Goal: Submit feedback/report problem: Submit feedback/report problem

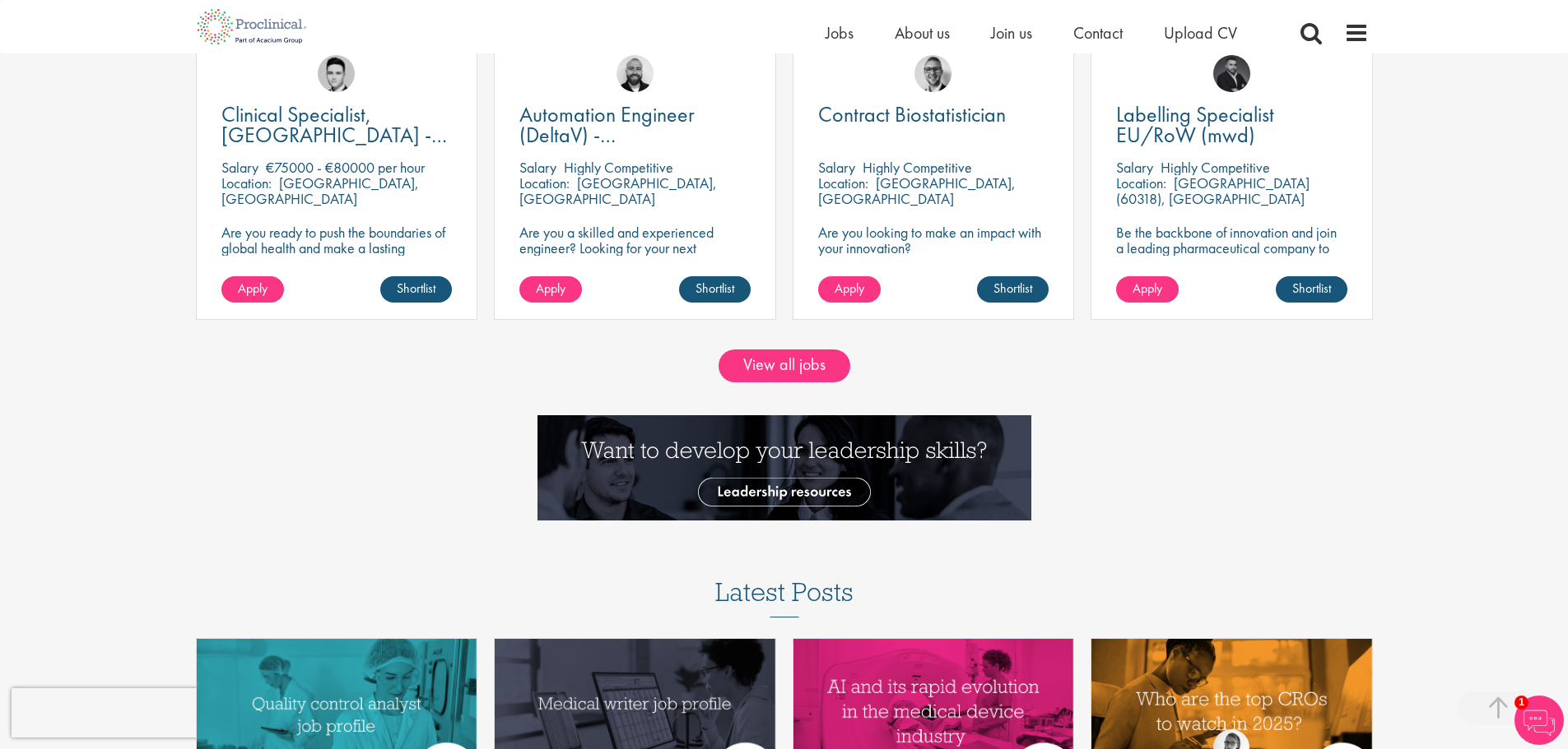
scroll to position [1645, 0]
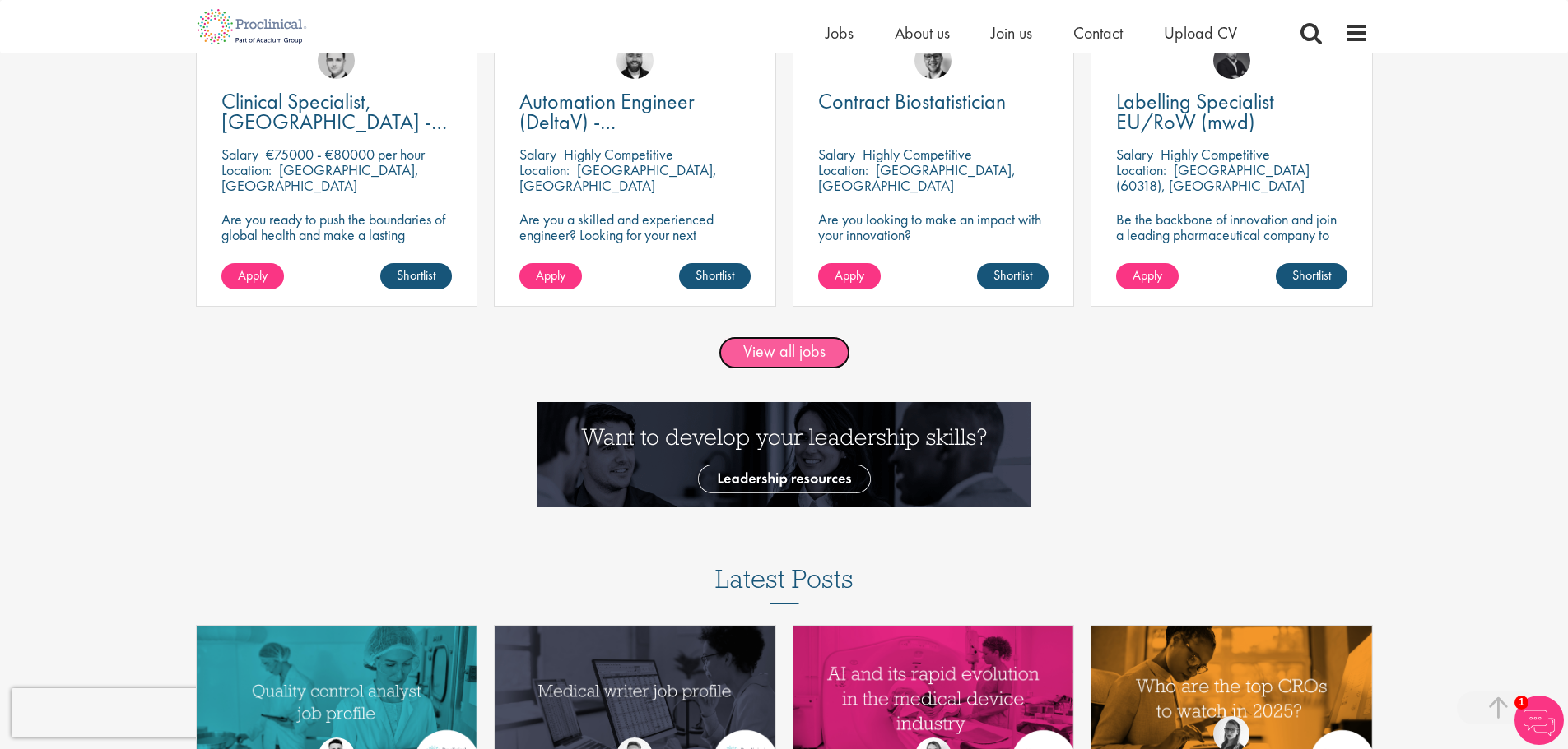
click at [764, 353] on link "View all jobs" at bounding box center [784, 352] width 132 height 33
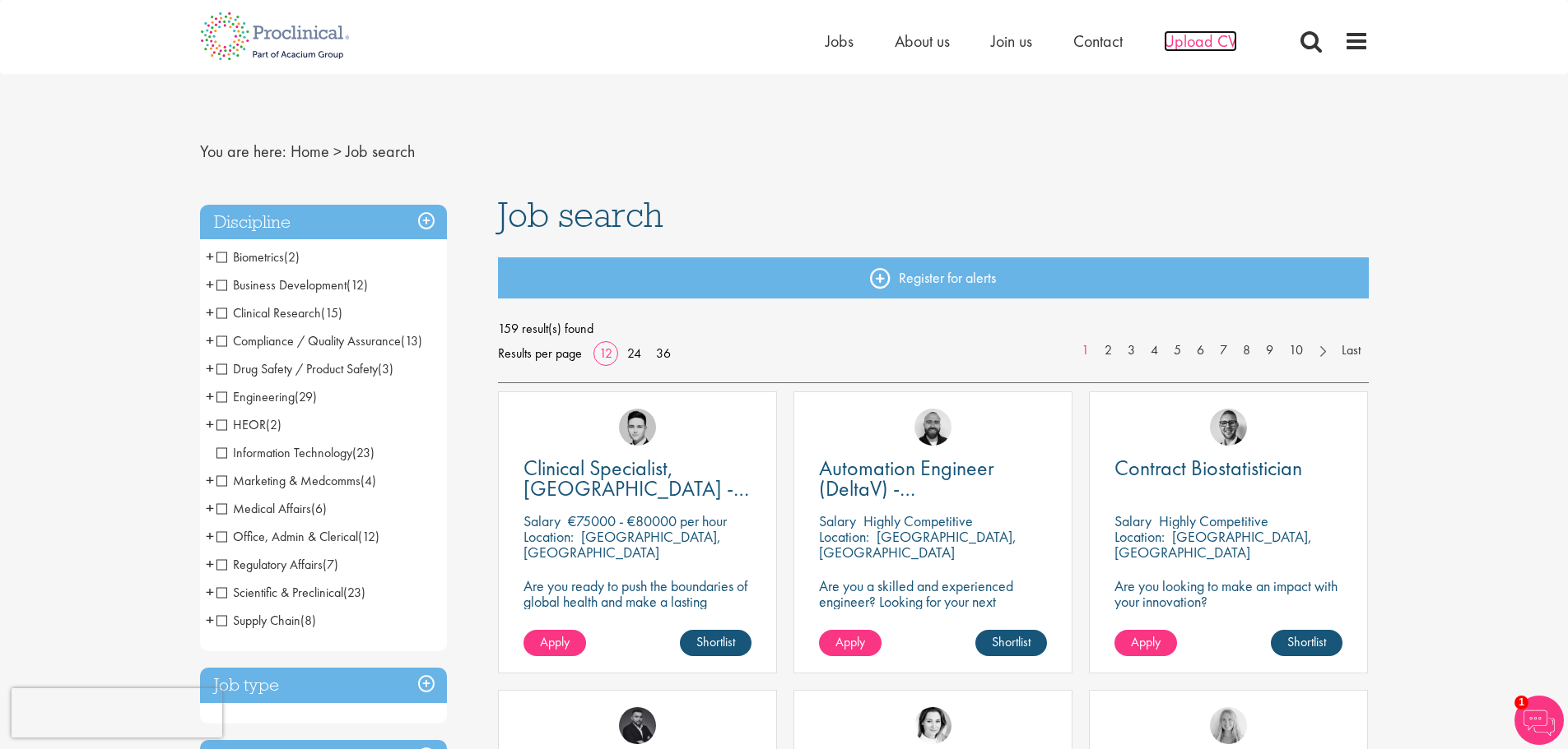
click at [1179, 37] on span "Upload CV" at bounding box center [1200, 40] width 73 height 21
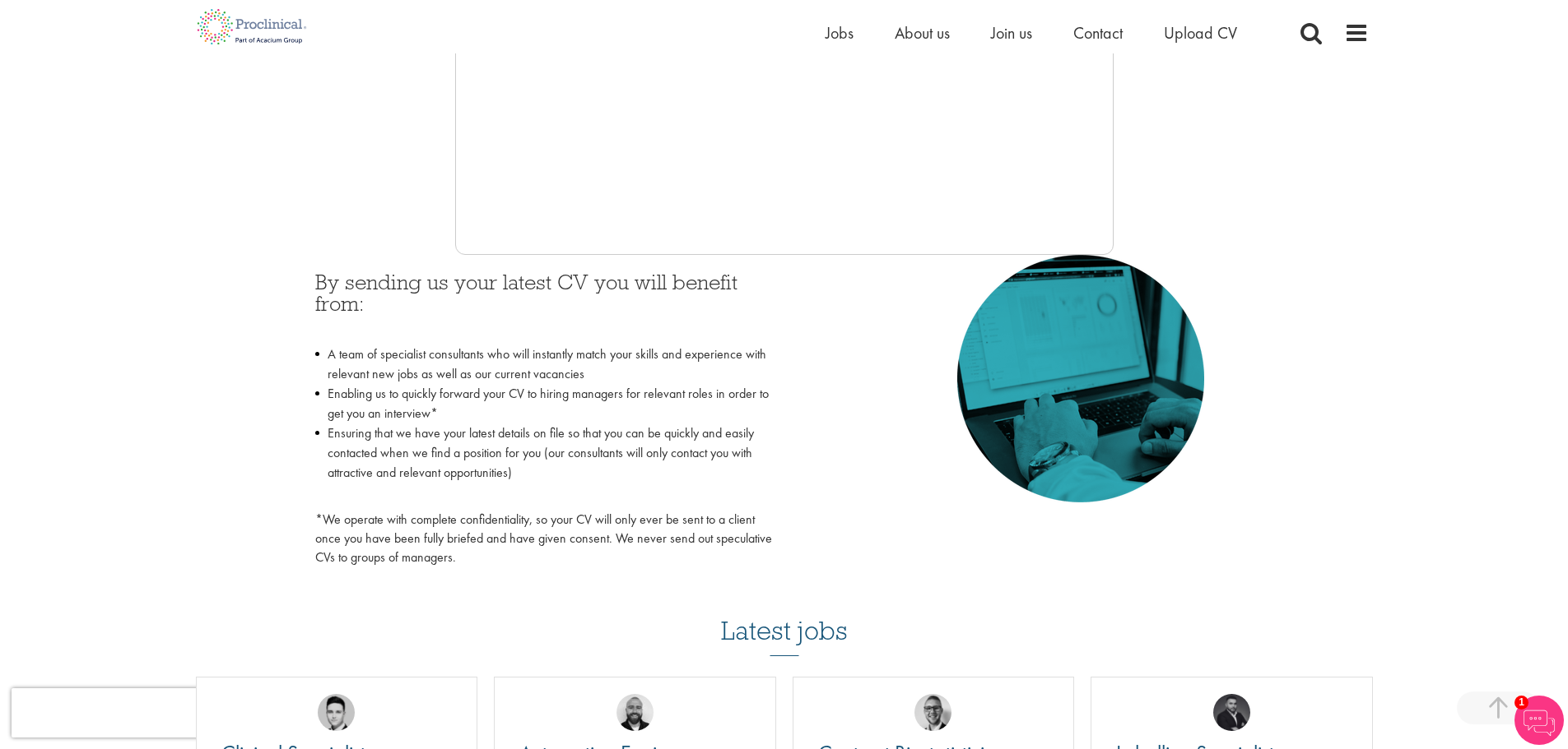
scroll to position [164, 0]
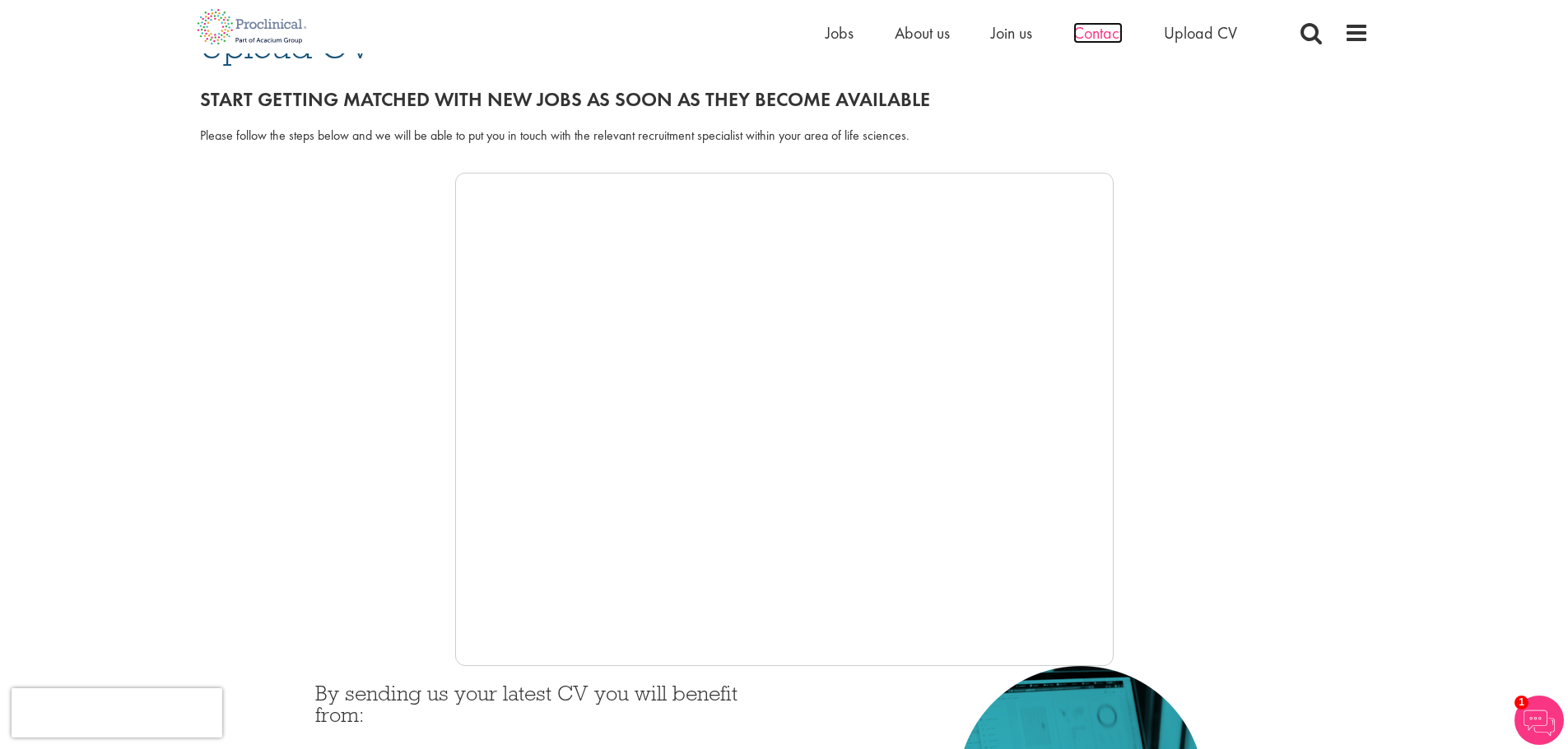
click at [1110, 29] on span "Contact" at bounding box center [1098, 32] width 50 height 21
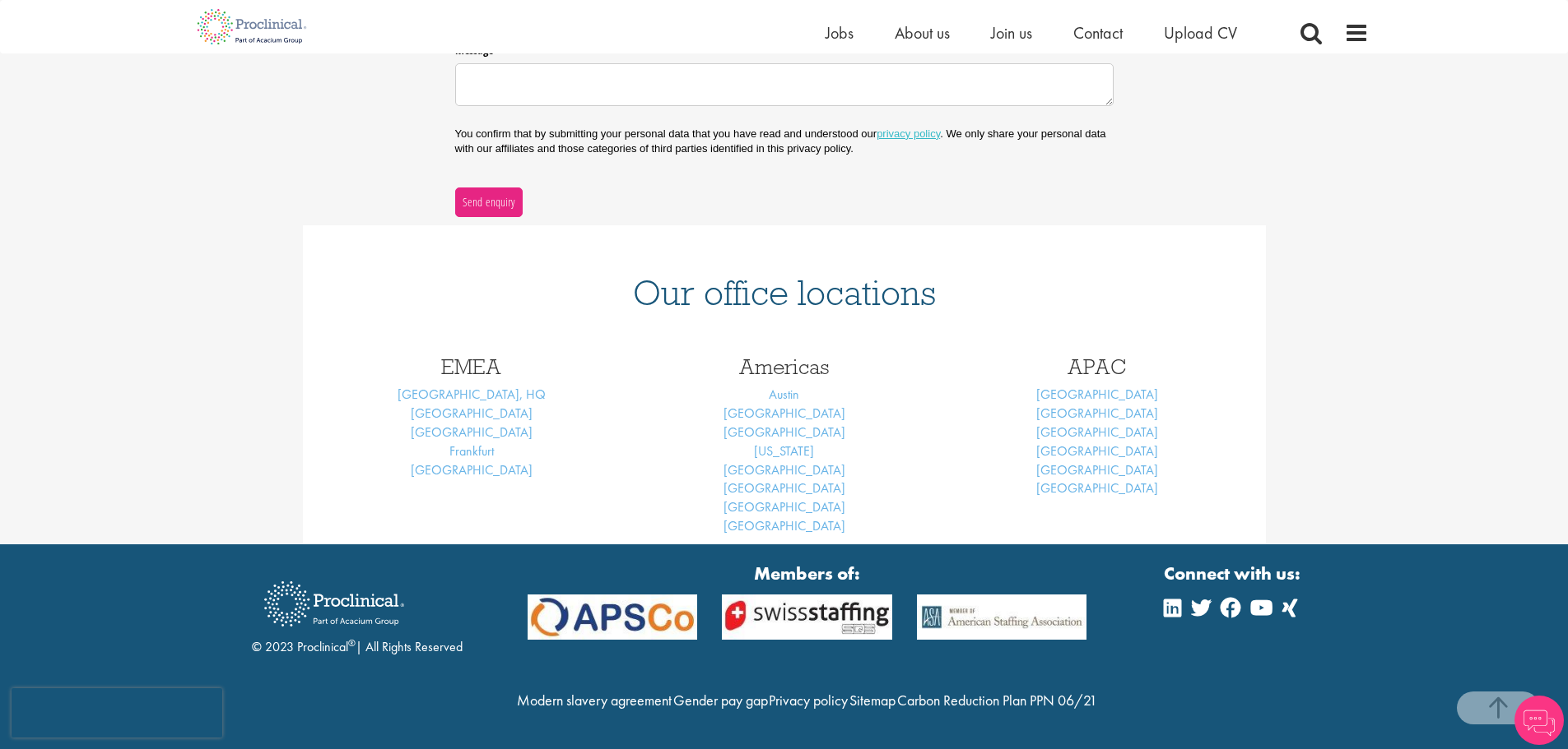
scroll to position [544, 0]
click at [473, 386] on link "London, HQ" at bounding box center [472, 394] width 148 height 18
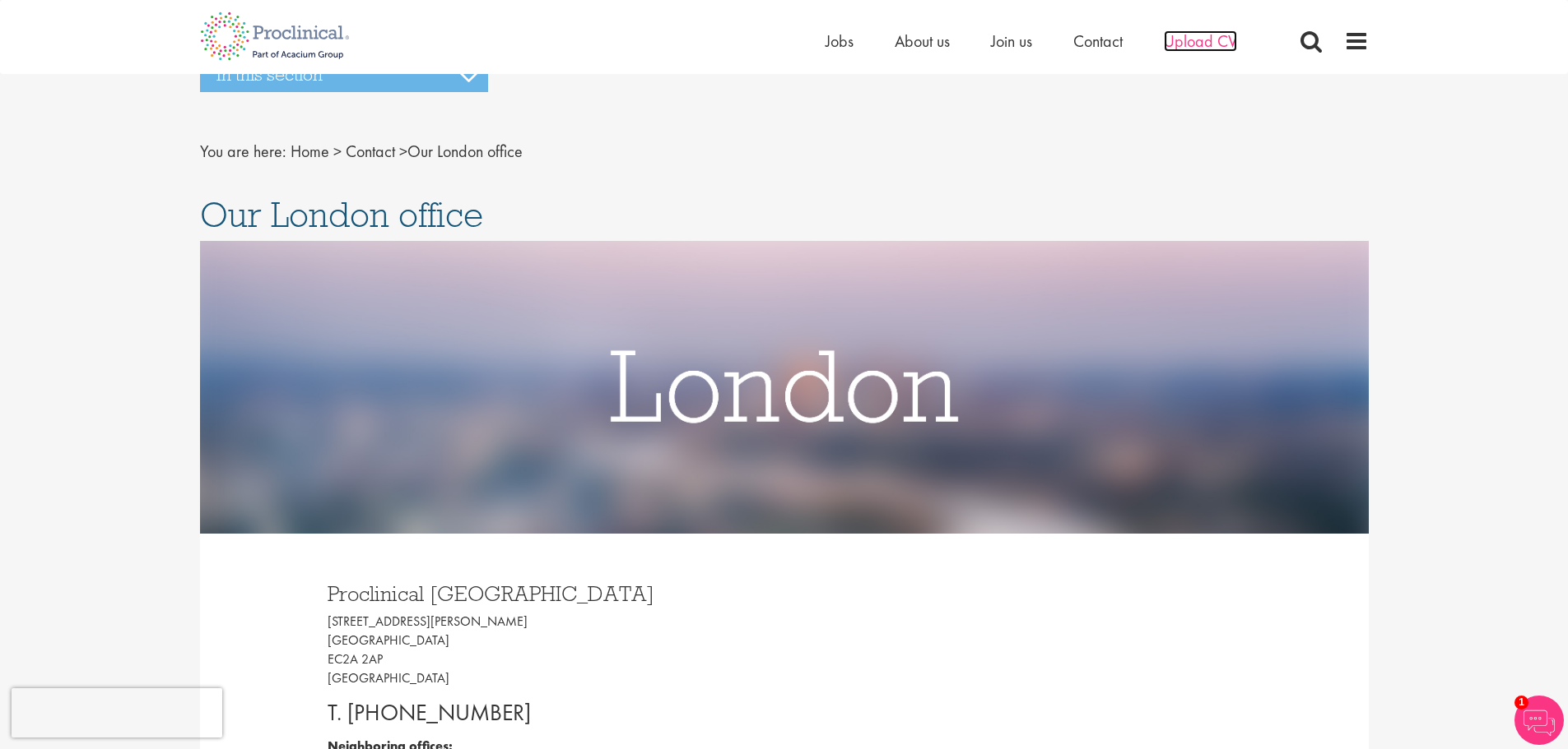
click at [1211, 33] on span "Upload CV" at bounding box center [1200, 40] width 73 height 21
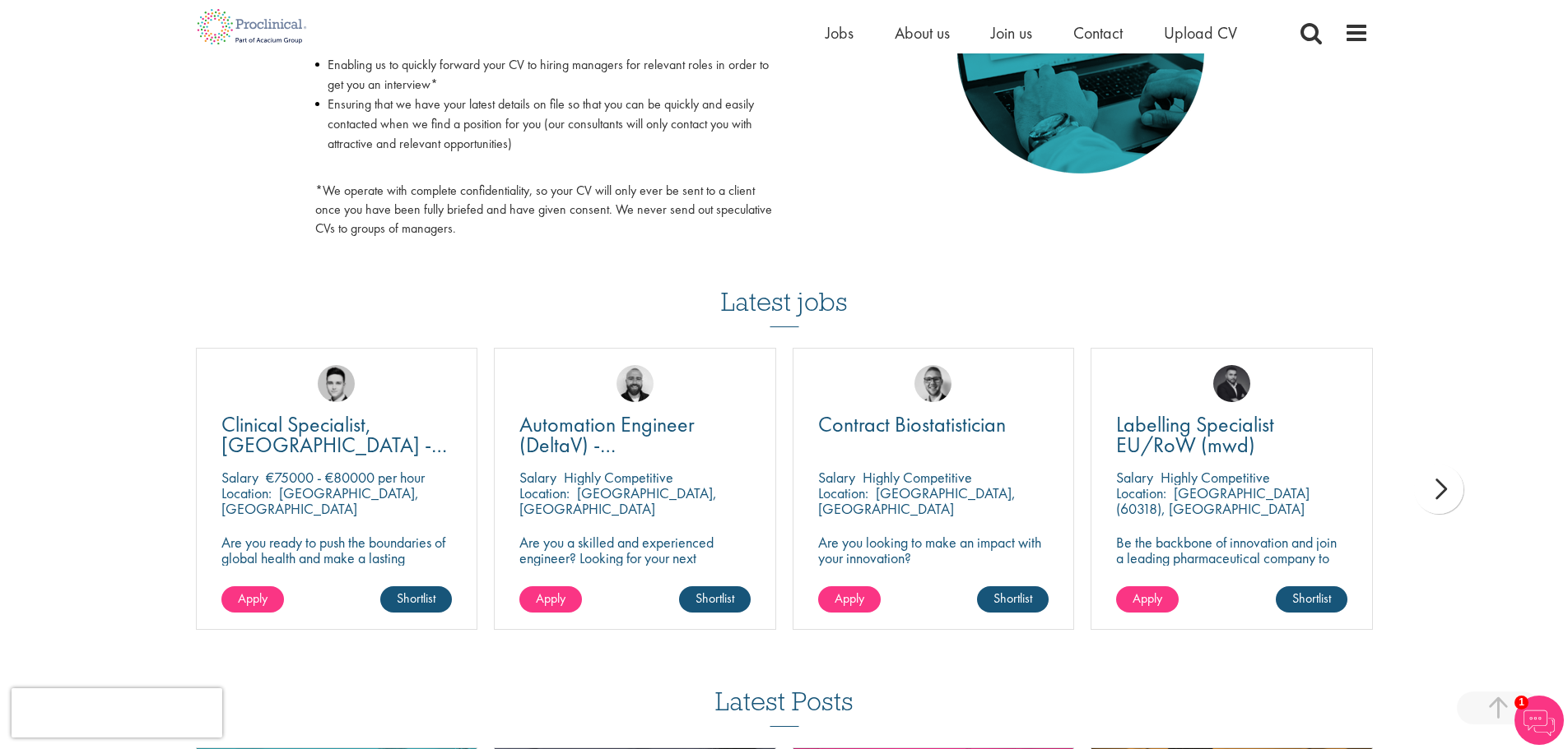
scroll to position [411, 0]
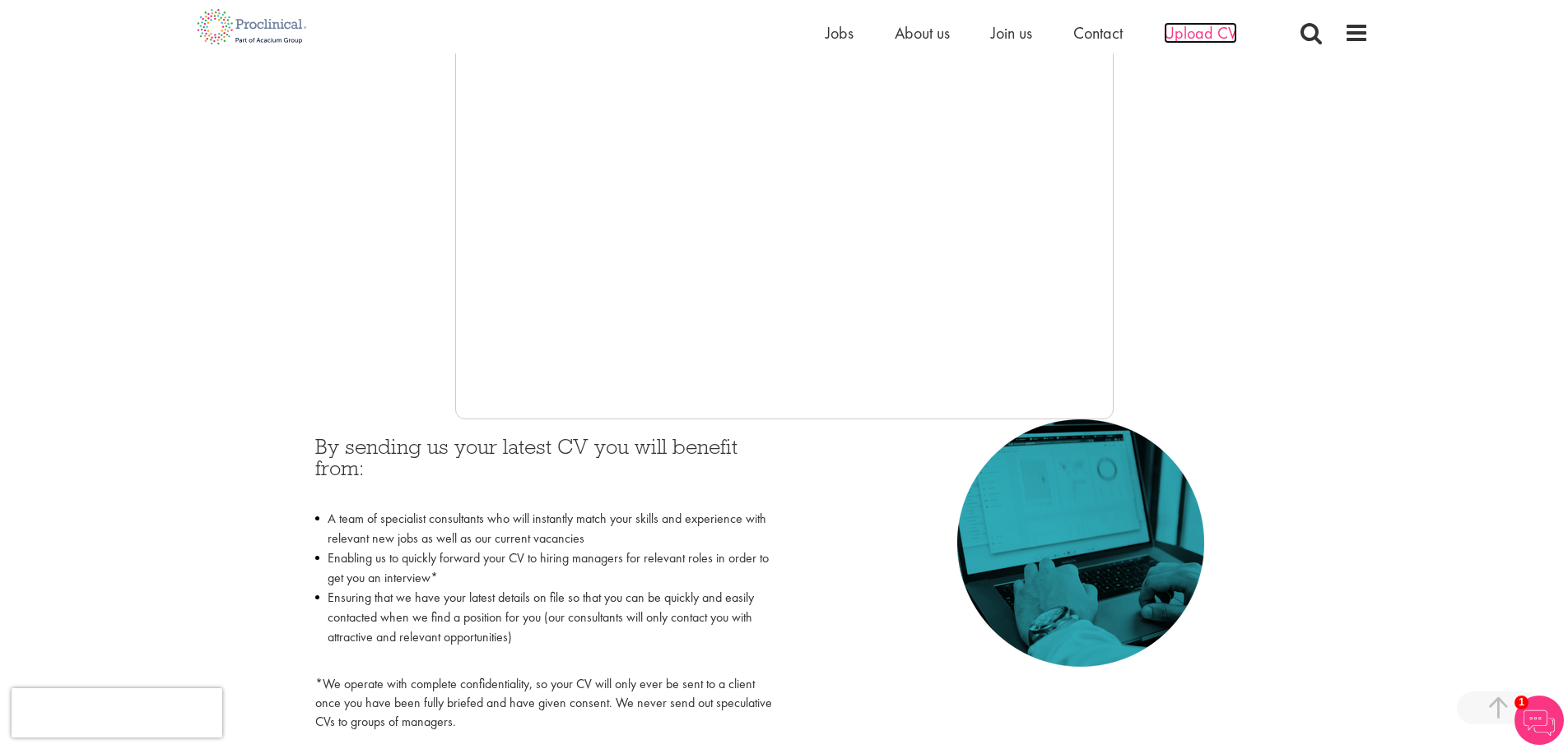
click at [1206, 32] on span "Upload CV" at bounding box center [1200, 32] width 73 height 21
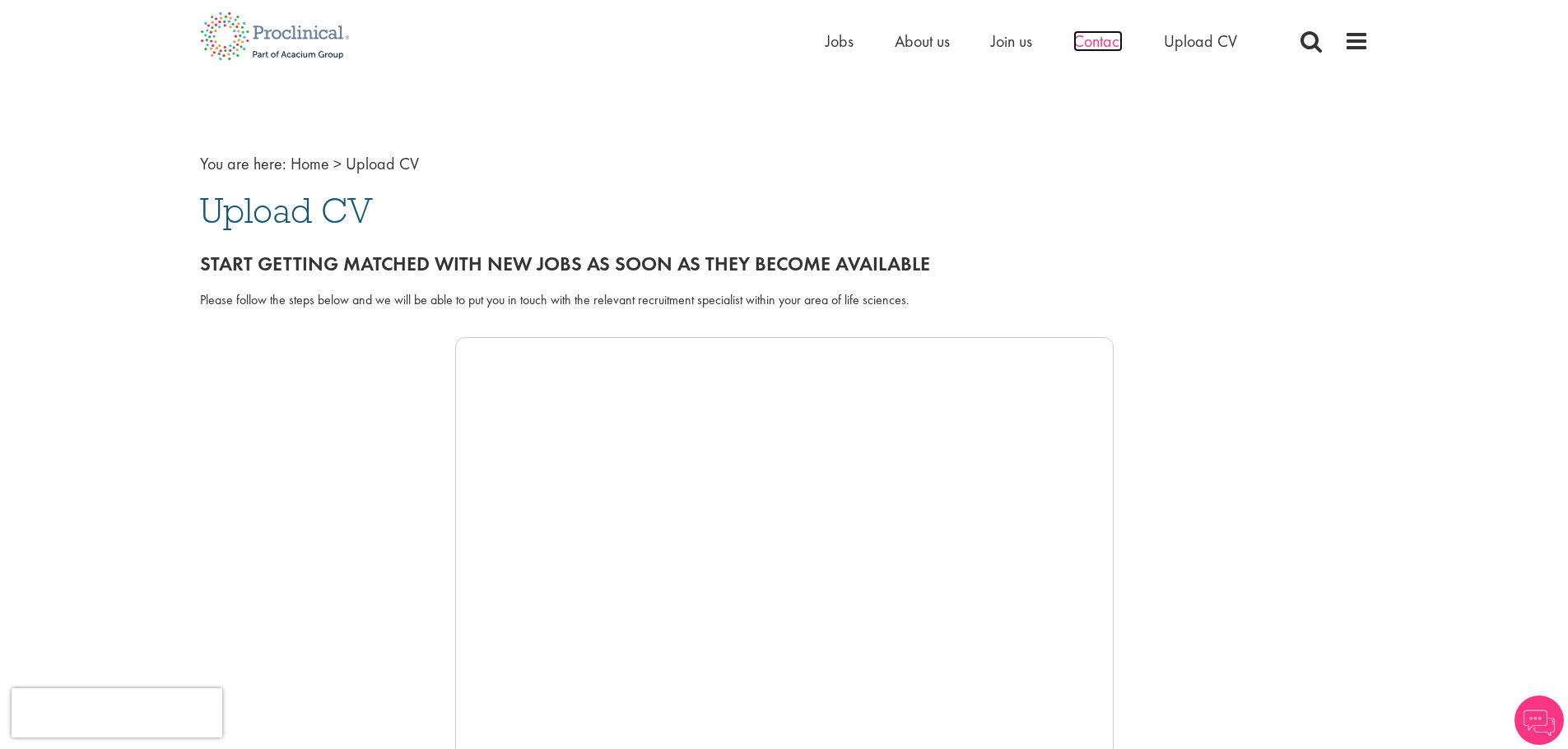
click at [1086, 46] on span "Contact" at bounding box center [1098, 40] width 50 height 21
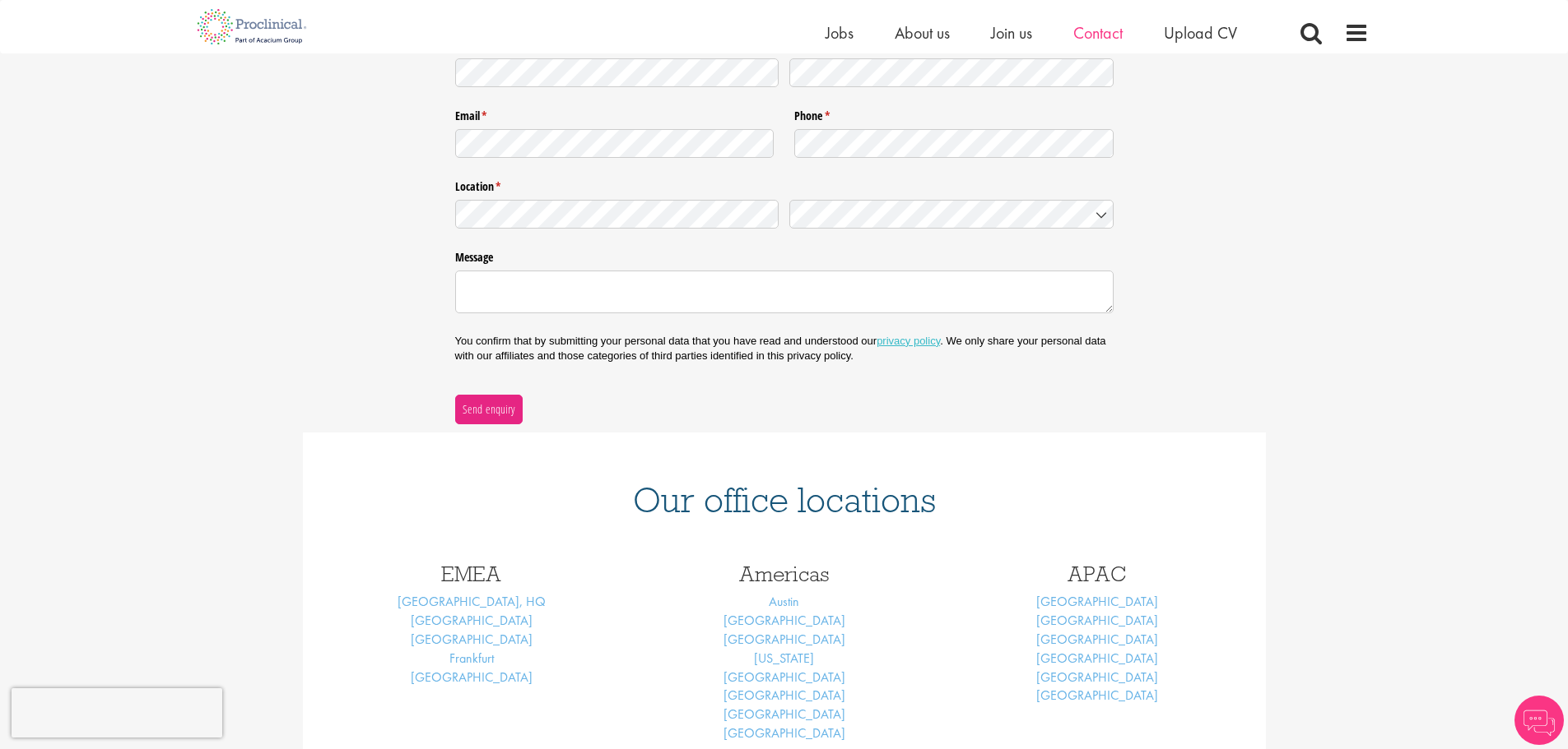
scroll to position [164, 0]
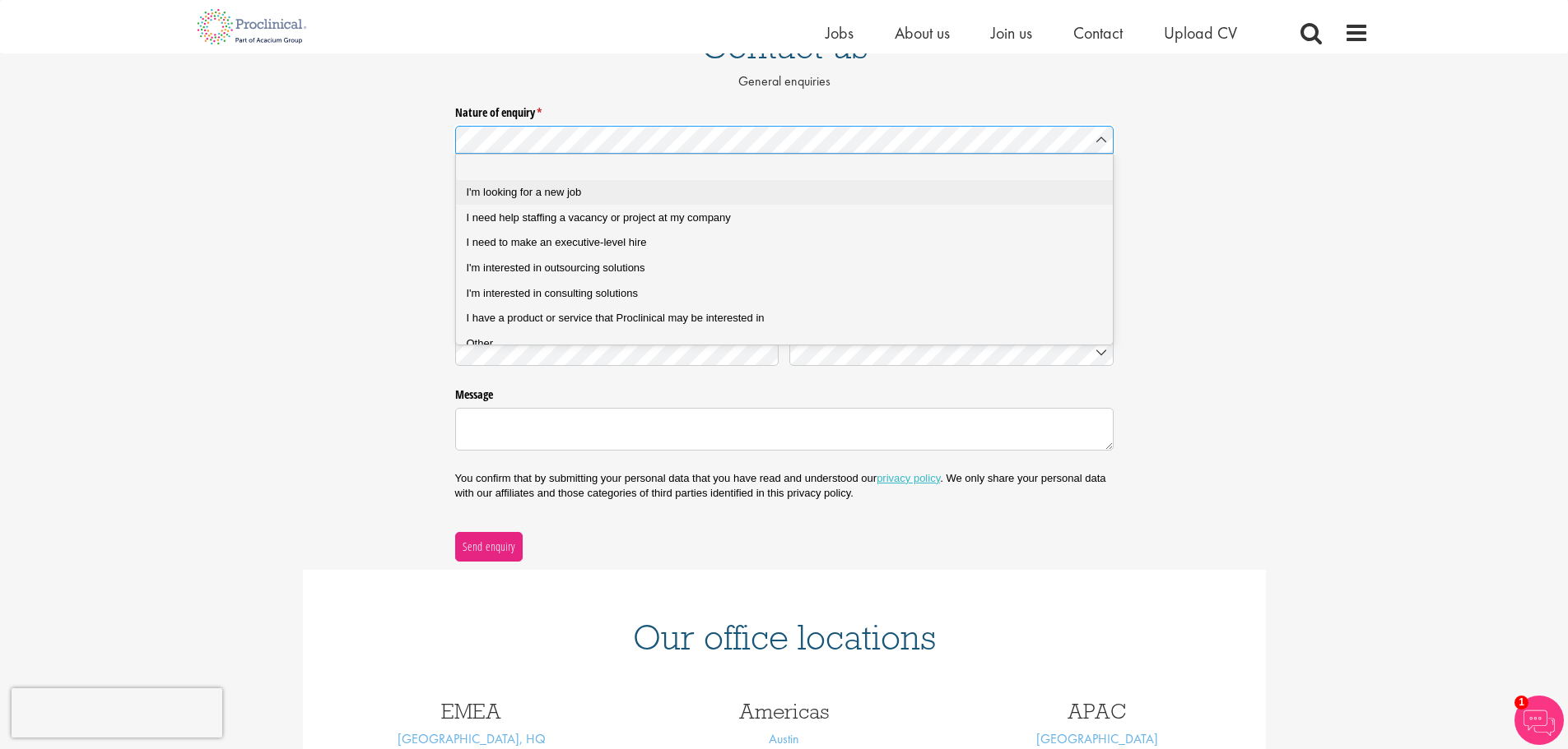
click at [534, 196] on span "I'm looking for a new job" at bounding box center [524, 192] width 115 height 13
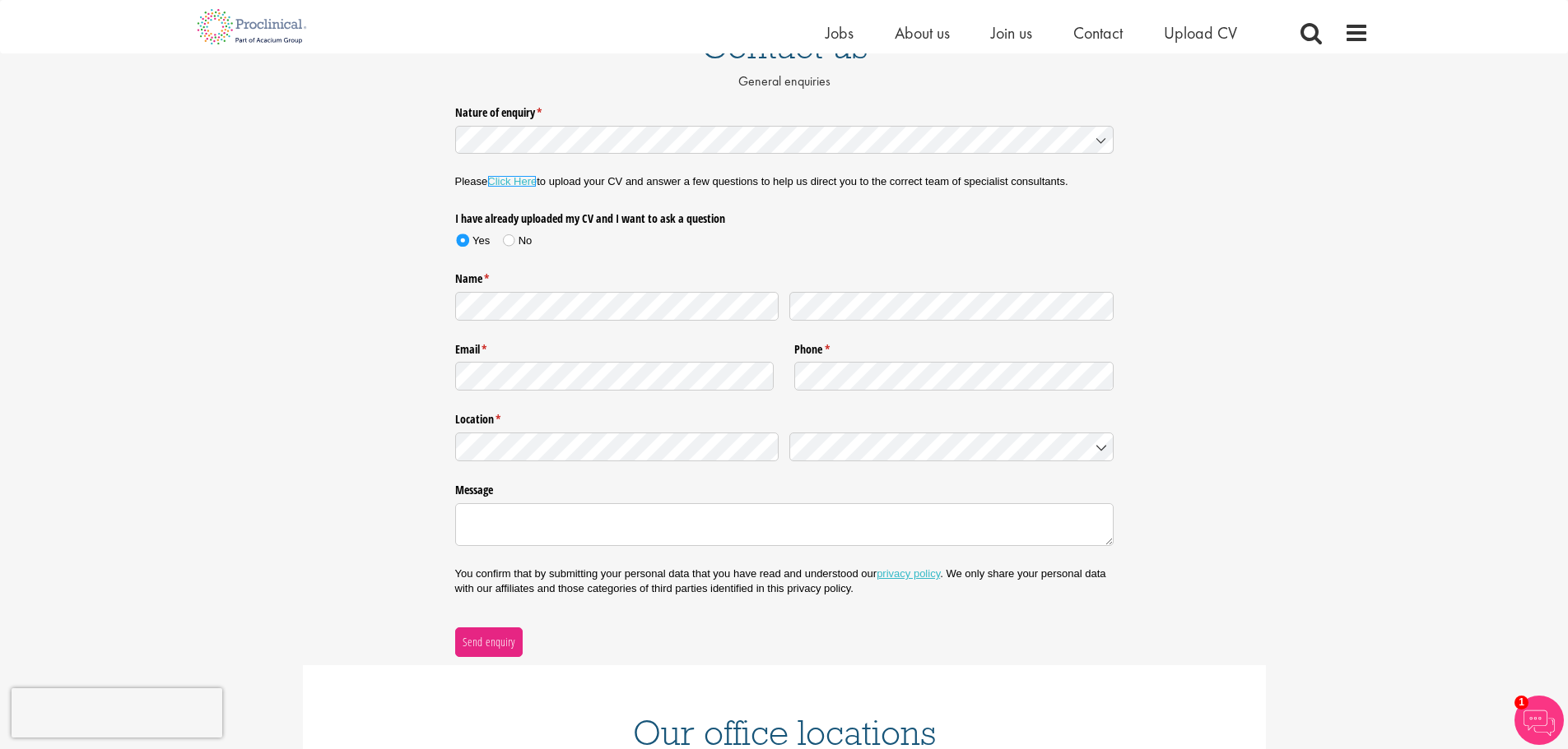
click at [533, 177] on link "Click Here" at bounding box center [512, 181] width 50 height 13
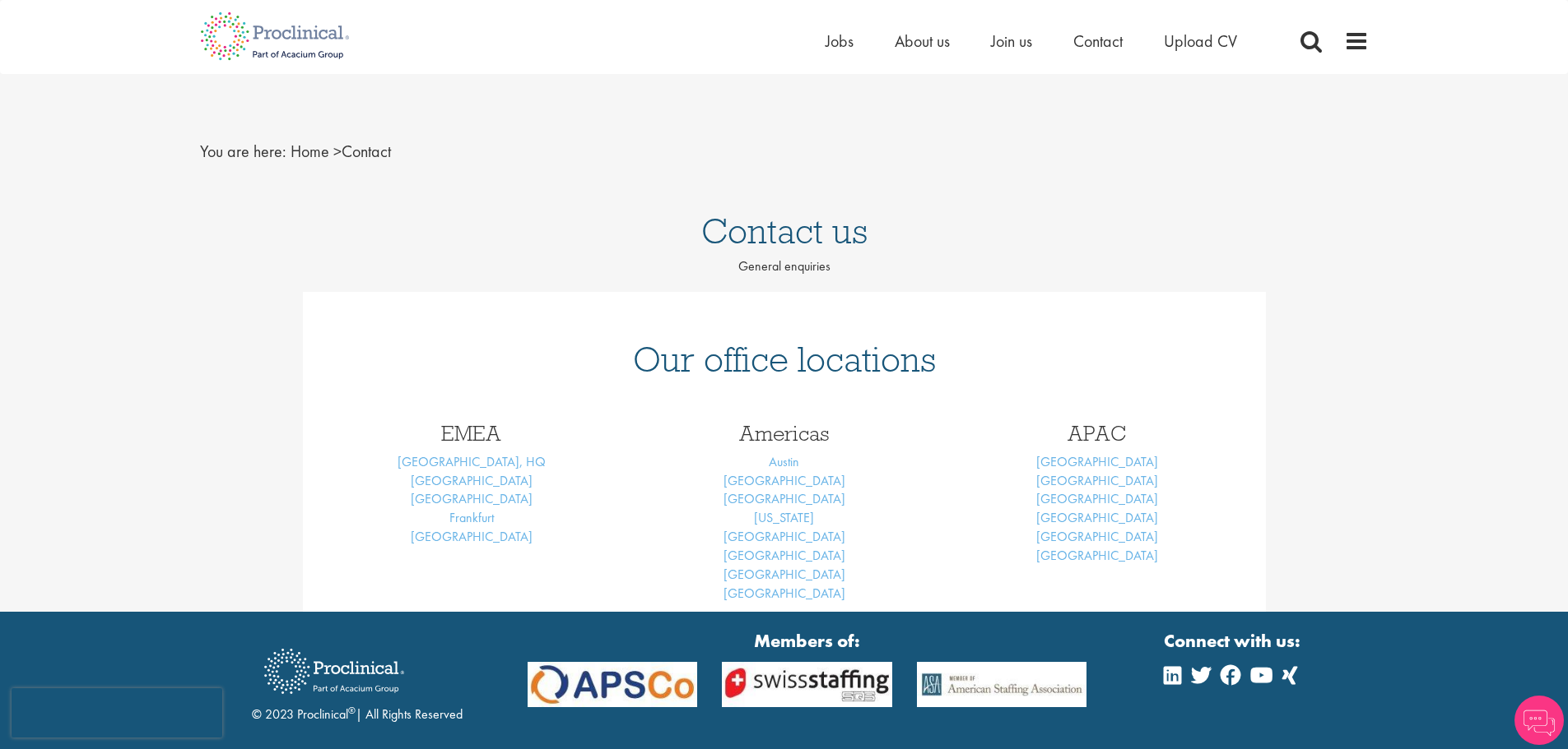
scroll to position [103, 0]
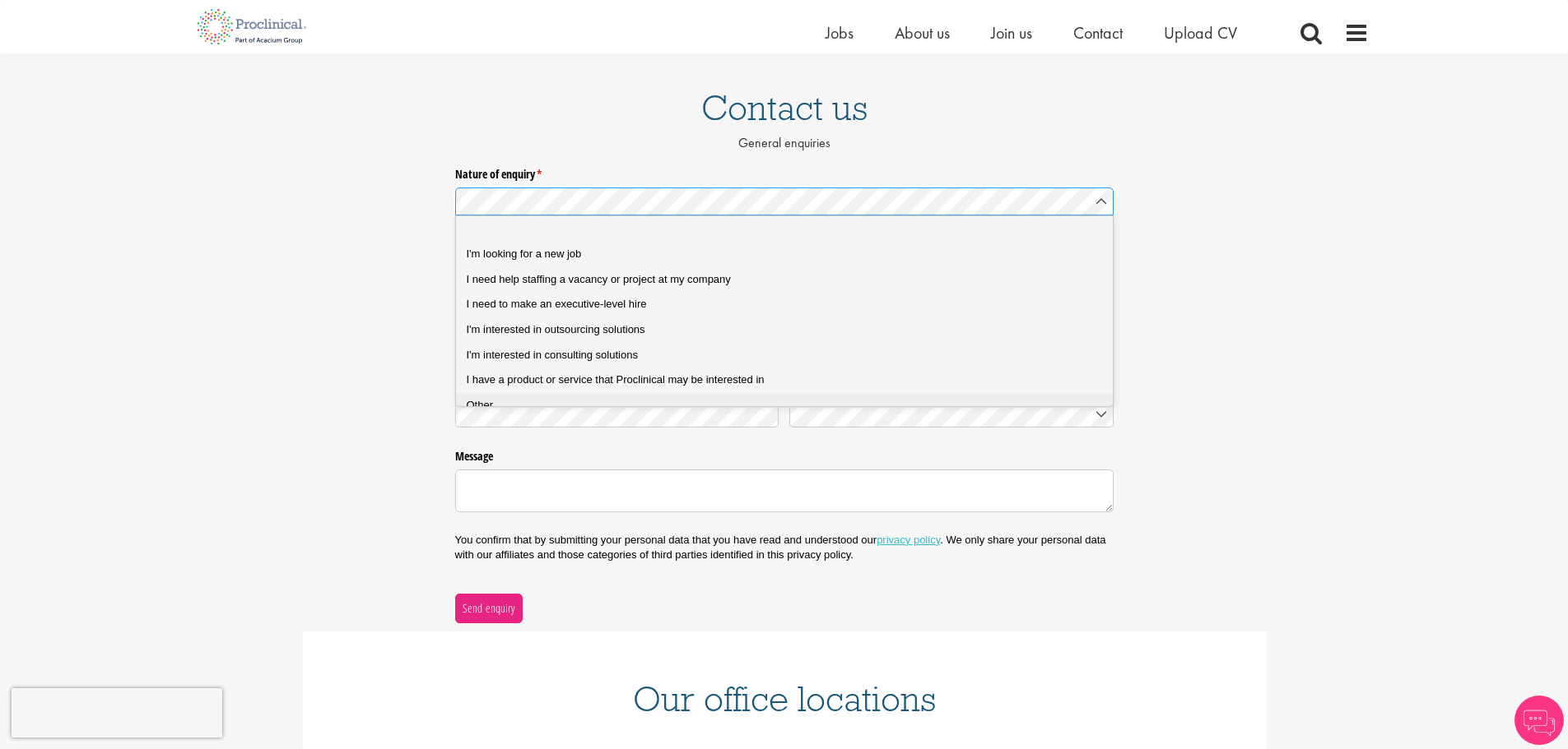
click at [581, 402] on div "Other" at bounding box center [791, 406] width 648 height 15
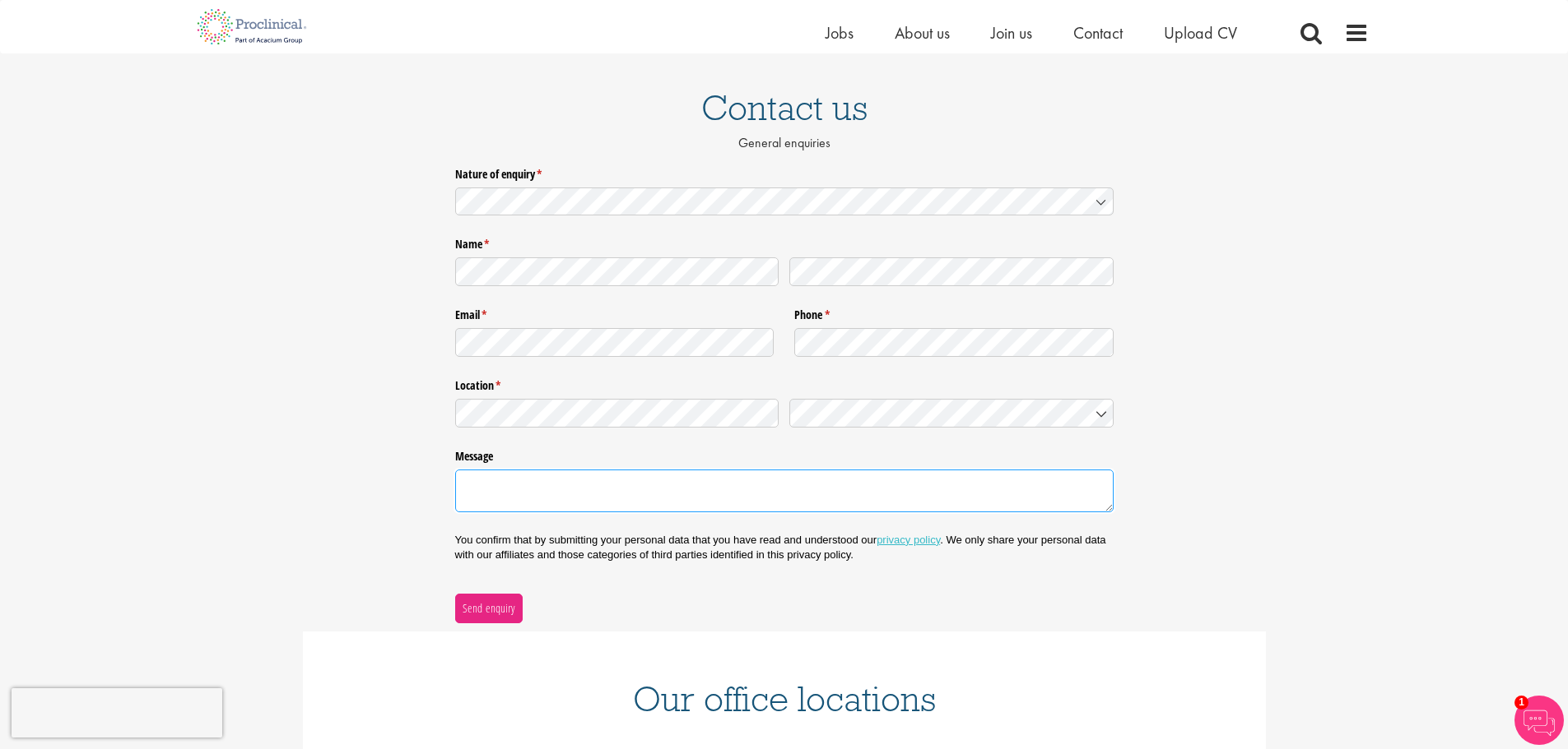
click at [647, 505] on textarea "Message" at bounding box center [784, 491] width 658 height 43
type textarea "Hello, I'm unable to upload my CV. Can you please send me your email so I can s…"
click at [464, 604] on span "Send enquiry" at bounding box center [488, 608] width 53 height 18
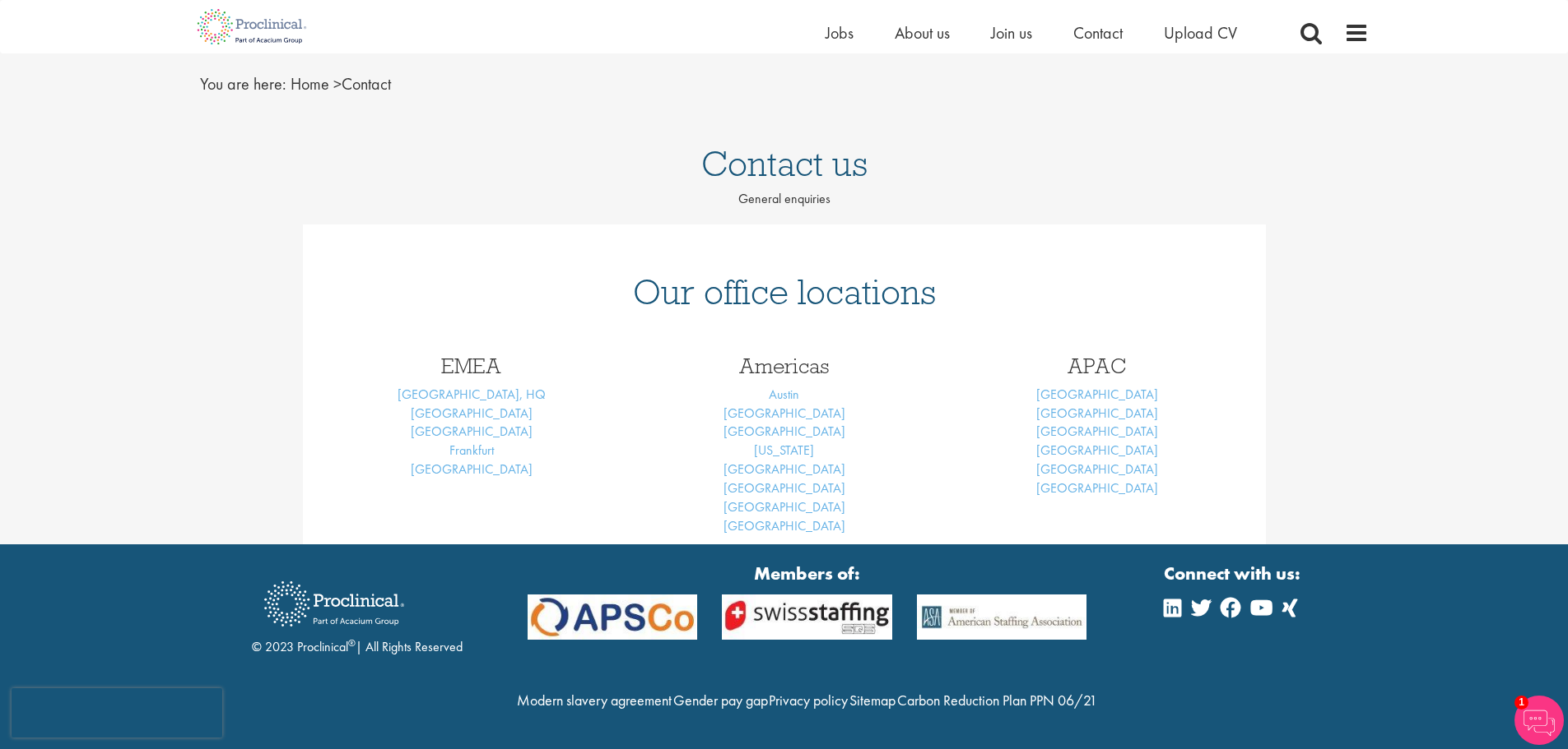
scroll to position [97, 0]
